Goal: Answer question/provide support

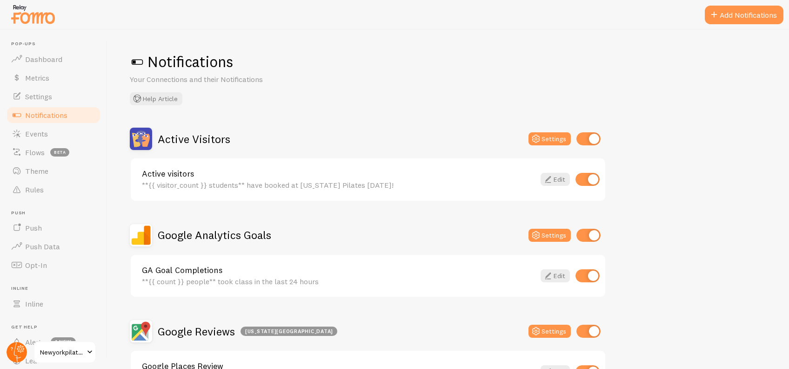
click at [18, 350] on icon at bounding box center [20, 348] width 7 height 7
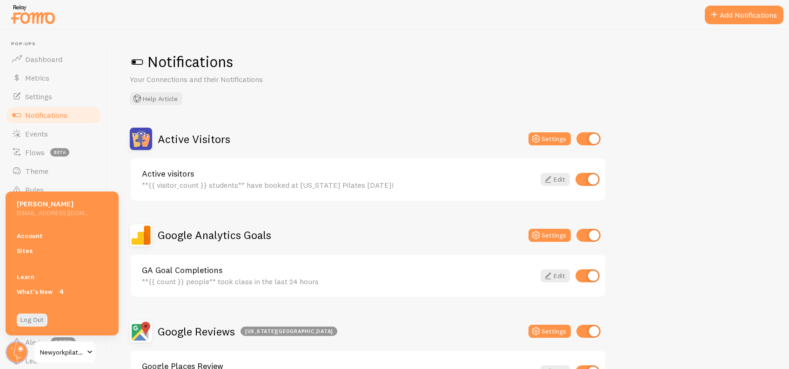
click at [63, 350] on span "Newyorkpilates" at bounding box center [62, 351] width 44 height 11
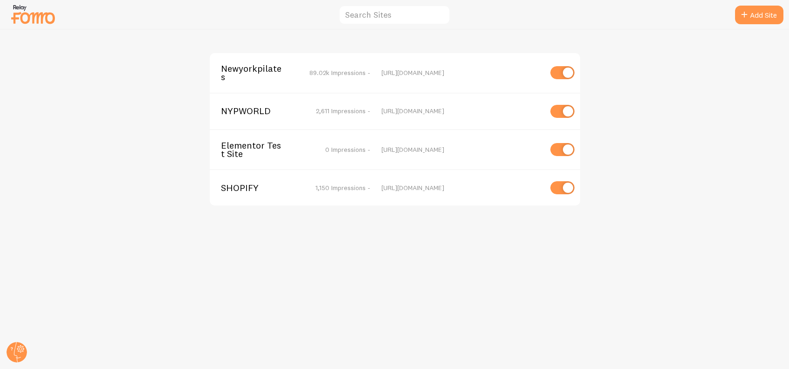
drag, startPoint x: 1, startPoint y: 339, endPoint x: 202, endPoint y: 130, distance: 289.7
click at [10, 335] on div "Newyorkpilates 89.02k Impressions - [URL][DOMAIN_NAME] NYPWORLD 2,611 Impressio…" at bounding box center [394, 199] width 789 height 339
click at [260, 65] on span "Newyorkpilates" at bounding box center [258, 72] width 75 height 17
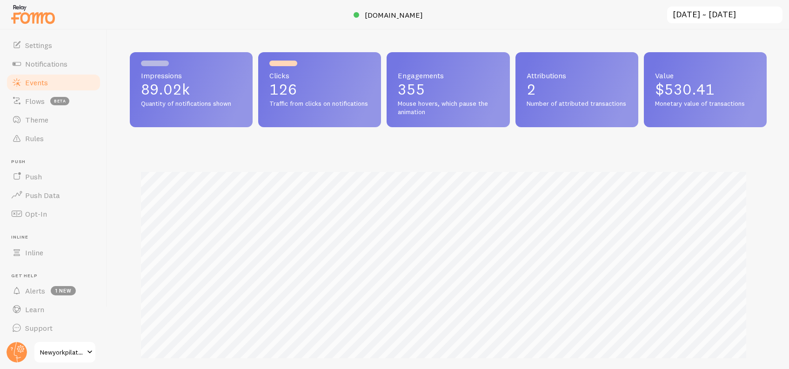
scroll to position [53, 0]
click at [51, 317] on link "Support" at bounding box center [54, 326] width 96 height 19
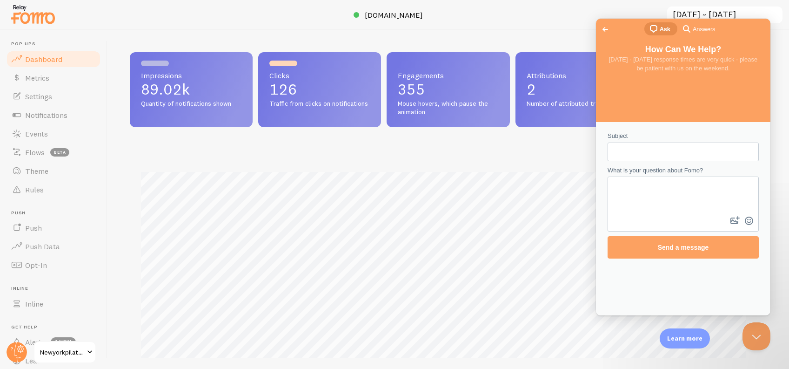
scroll to position [0, 0]
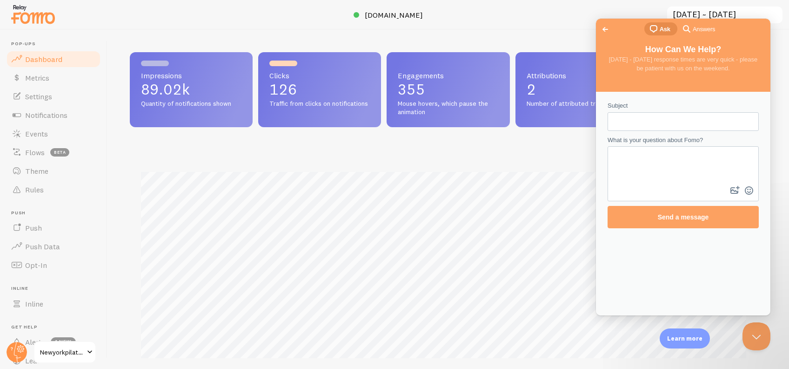
click at [601, 26] on span "Go back" at bounding box center [605, 29] width 11 height 11
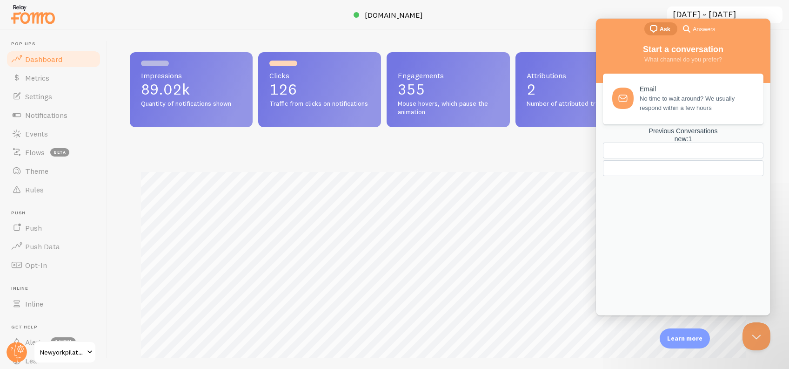
click at [667, 143] on div "Previous Conversations new : 1" at bounding box center [683, 135] width 161 height 16
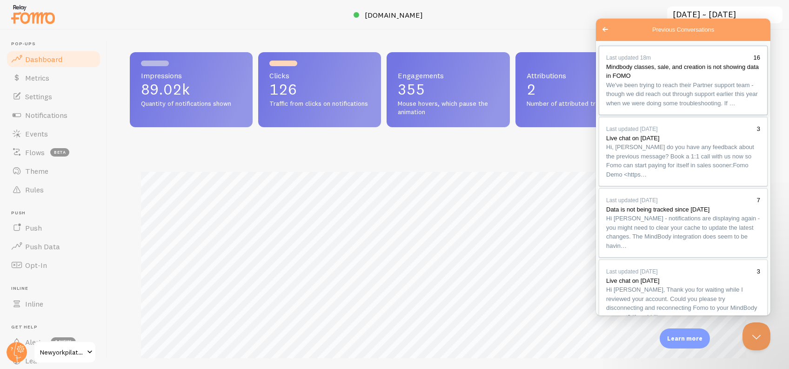
click at [671, 103] on span "We've been trying to reach their Partner support team - though we did reach out…" at bounding box center [683, 93] width 152 height 25
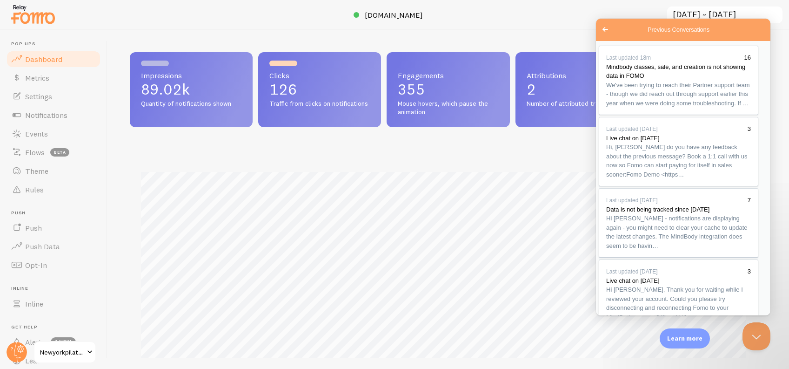
drag, startPoint x: 689, startPoint y: 242, endPoint x: 677, endPoint y: 235, distance: 13.7
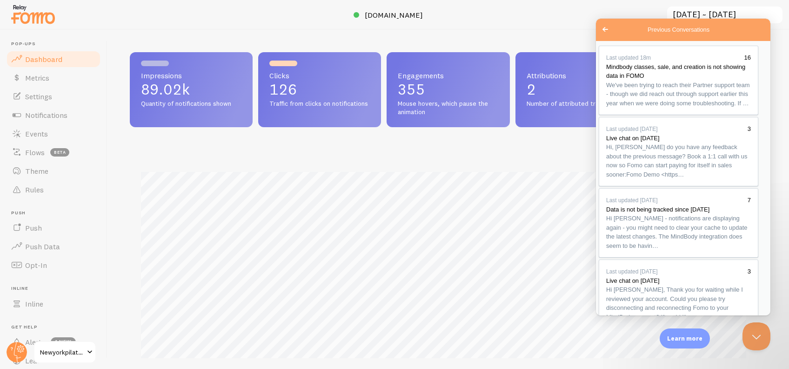
drag, startPoint x: 724, startPoint y: 241, endPoint x: 705, endPoint y: 227, distance: 23.6
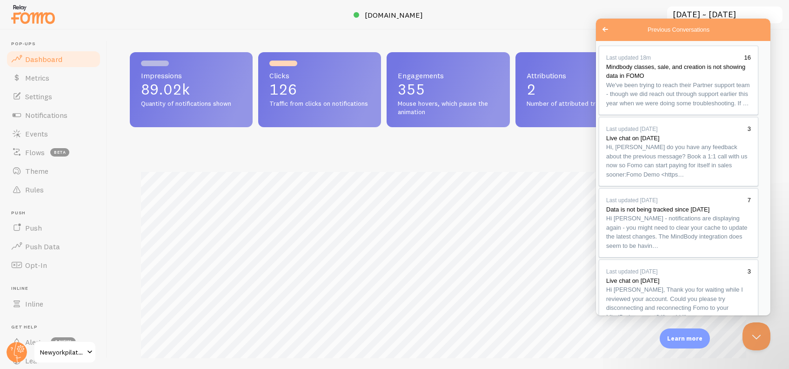
type textarea "I've gone ahead and submitted a ticket under the [EMAIL_ADDRESS][DOMAIN_NAME] e…"
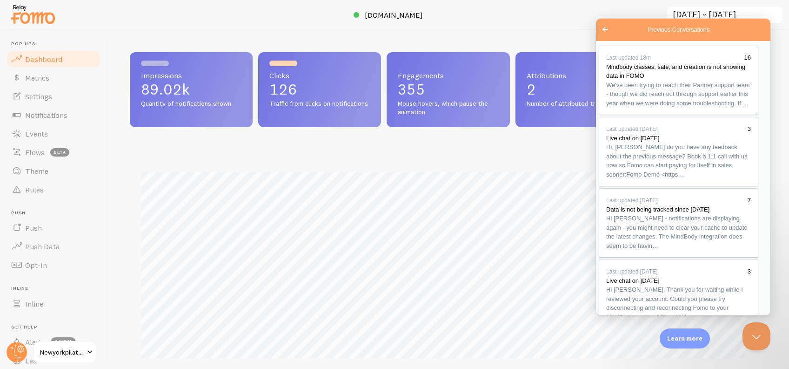
click at [749, 330] on button "Close Beacon popover" at bounding box center [755, 334] width 28 height 28
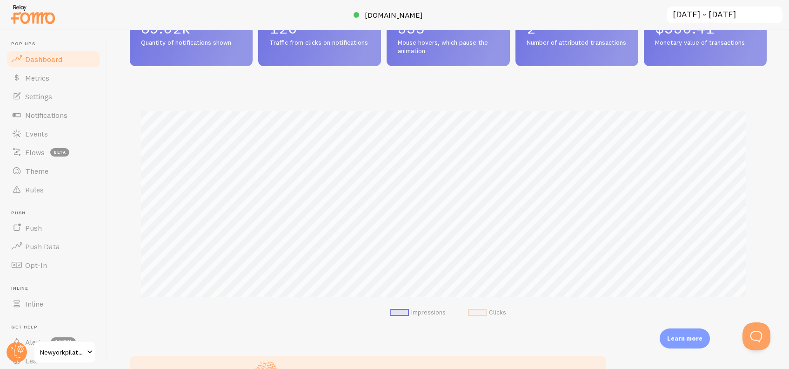
scroll to position [62, 0]
click at [45, 76] on span "Metrics" at bounding box center [37, 77] width 24 height 9
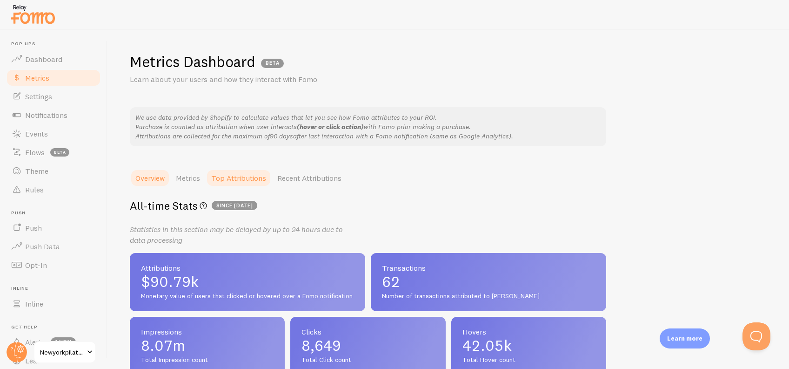
scroll to position [124, 0]
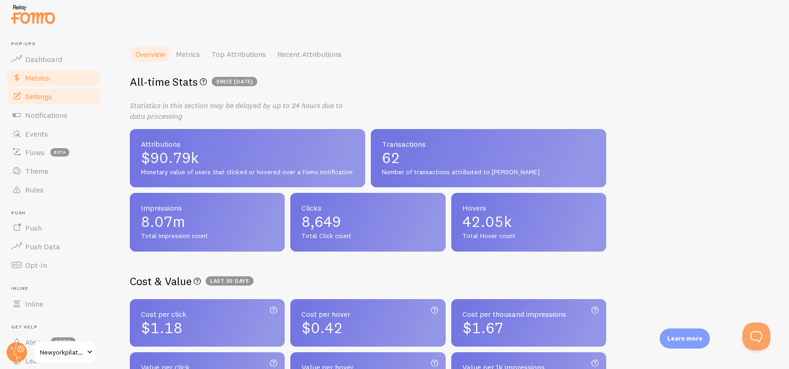
click at [59, 87] on link "Settings" at bounding box center [54, 96] width 96 height 19
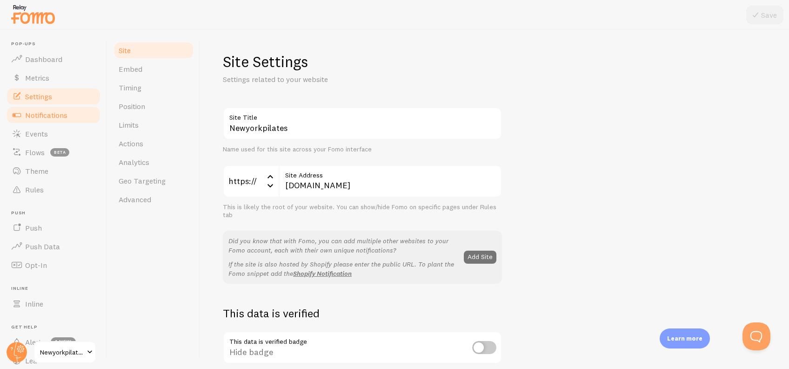
click at [52, 115] on span "Notifications" at bounding box center [46, 114] width 42 height 9
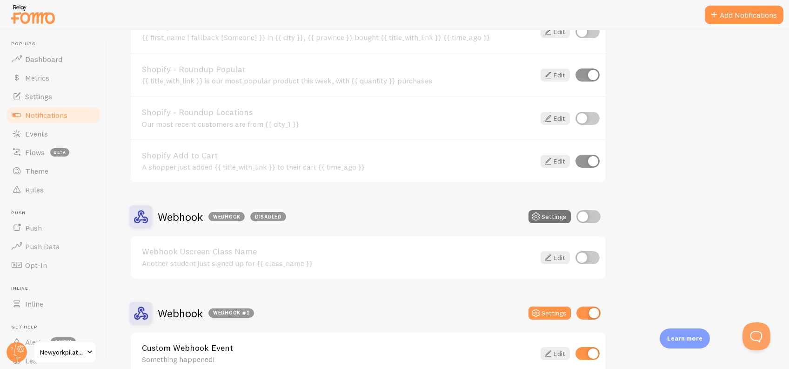
scroll to position [1042, 0]
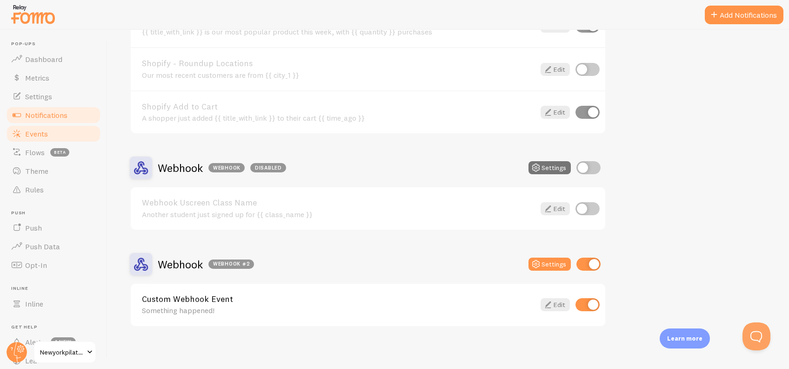
click at [81, 134] on link "Events" at bounding box center [54, 133] width 96 height 19
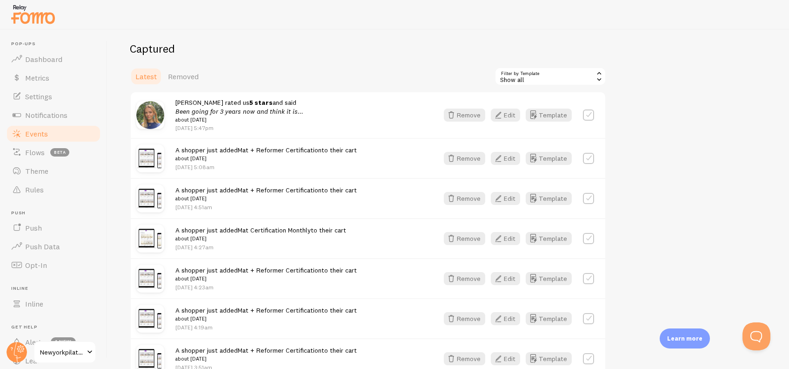
scroll to position [62, 0]
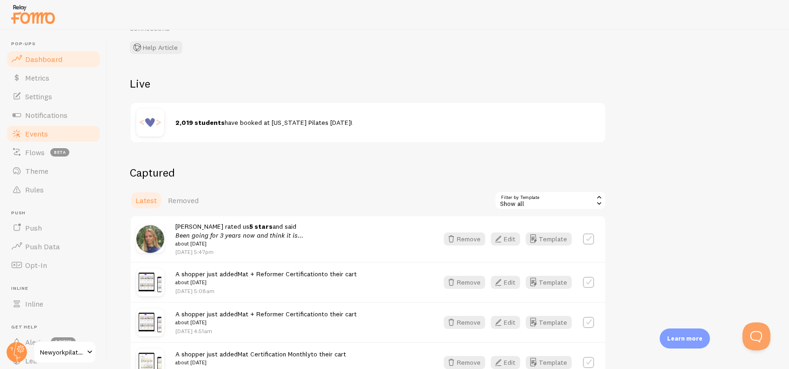
click at [34, 63] on span "Dashboard" at bounding box center [43, 58] width 37 height 9
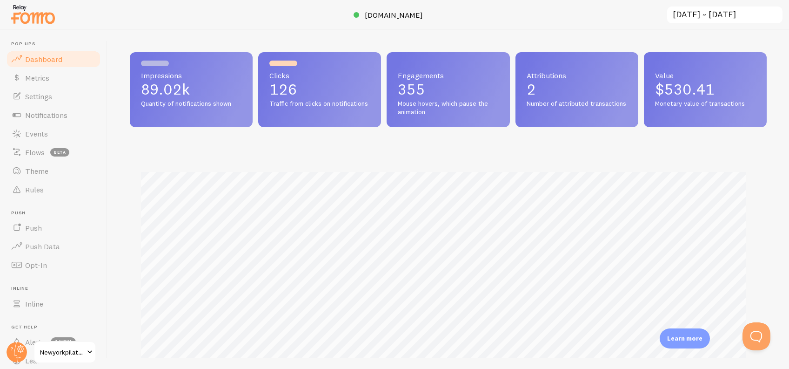
scroll to position [244, 628]
